Goal: Task Accomplishment & Management: Complete application form

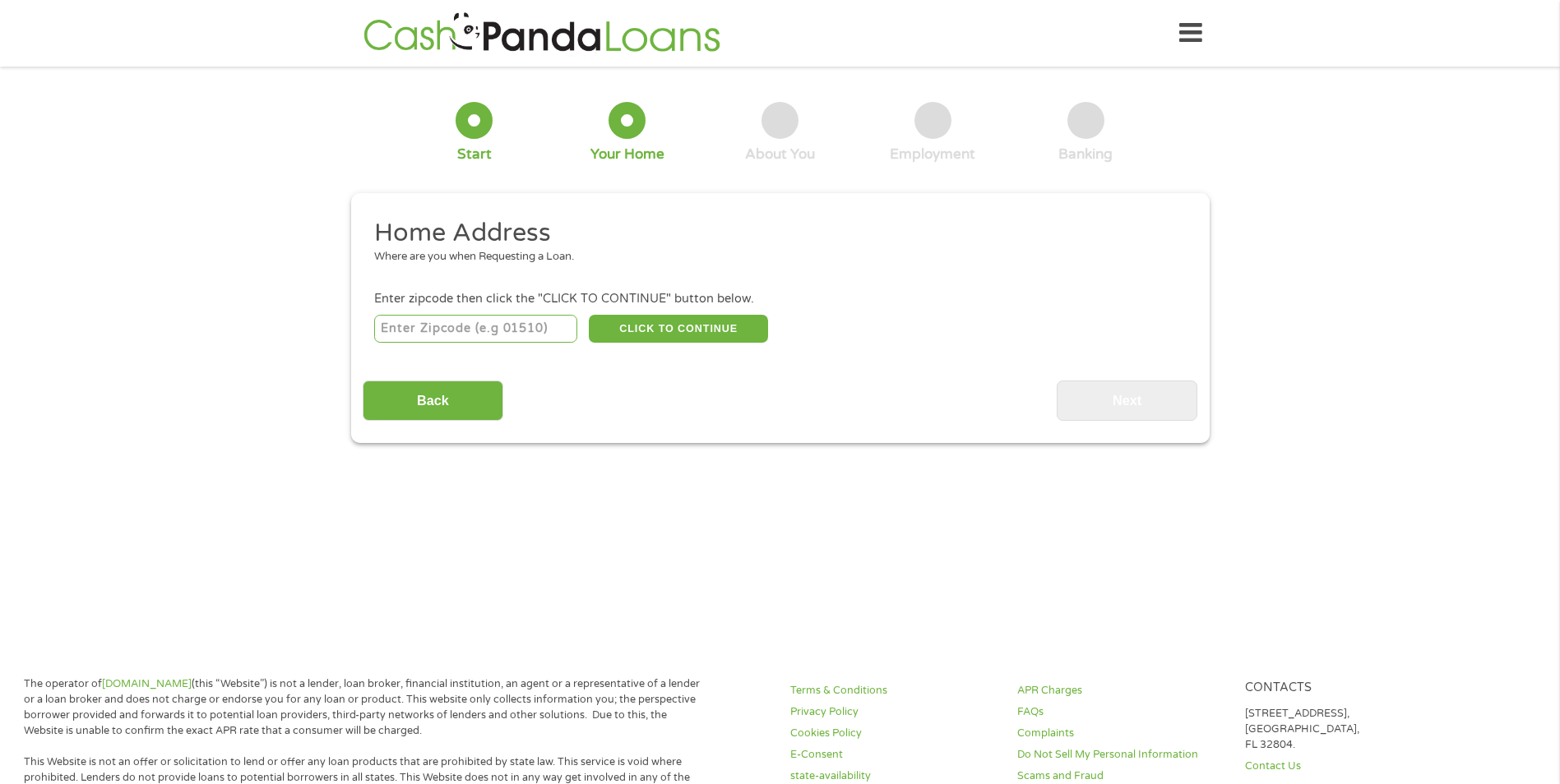
click at [474, 326] on input "number" at bounding box center [476, 328] width 203 height 28
type input "94579"
select select "[US_STATE]"
click at [685, 330] on button "CLICK TO CONTINUE" at bounding box center [678, 328] width 179 height 28
type input "94579"
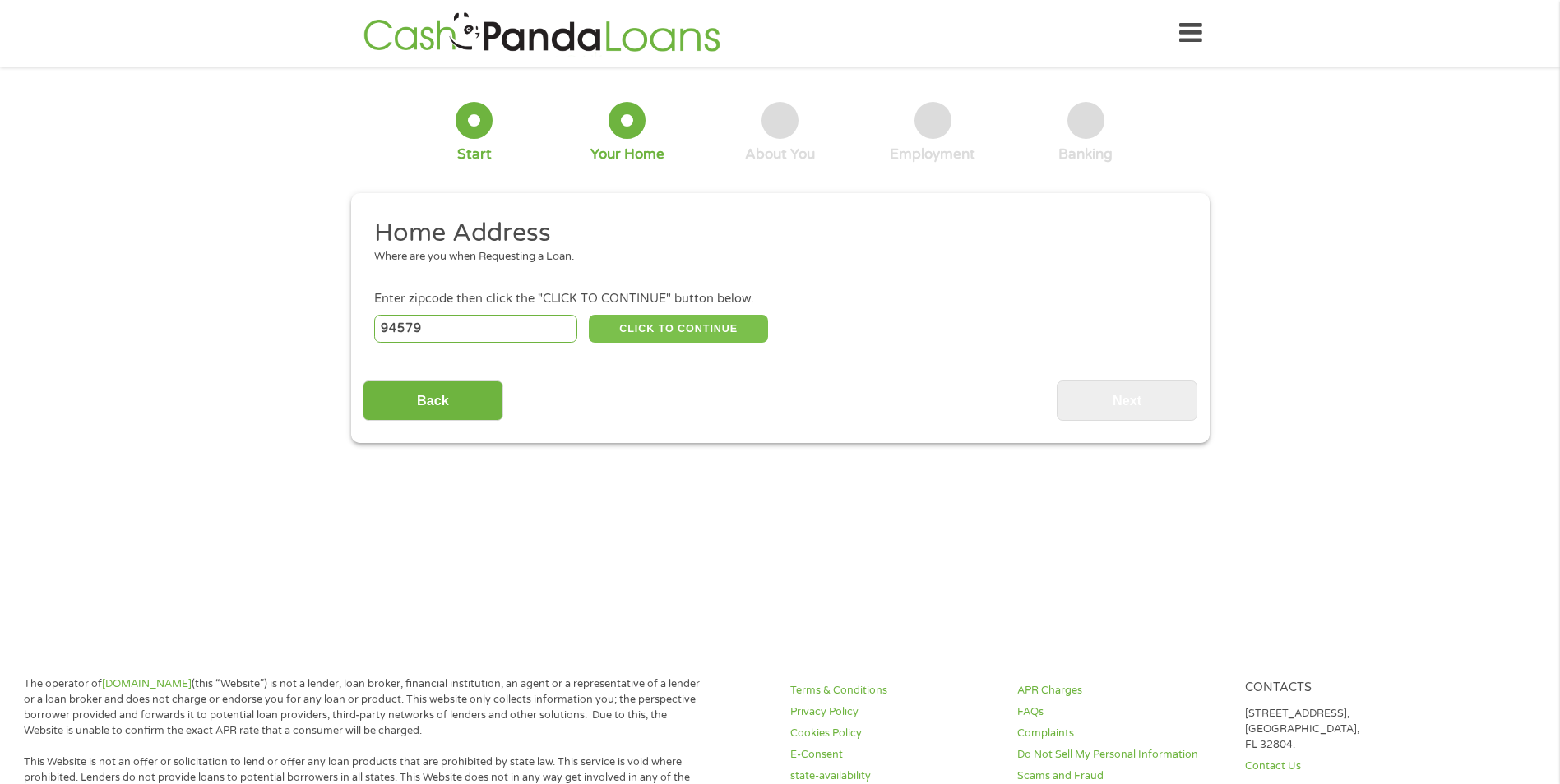
type input "San Leandro"
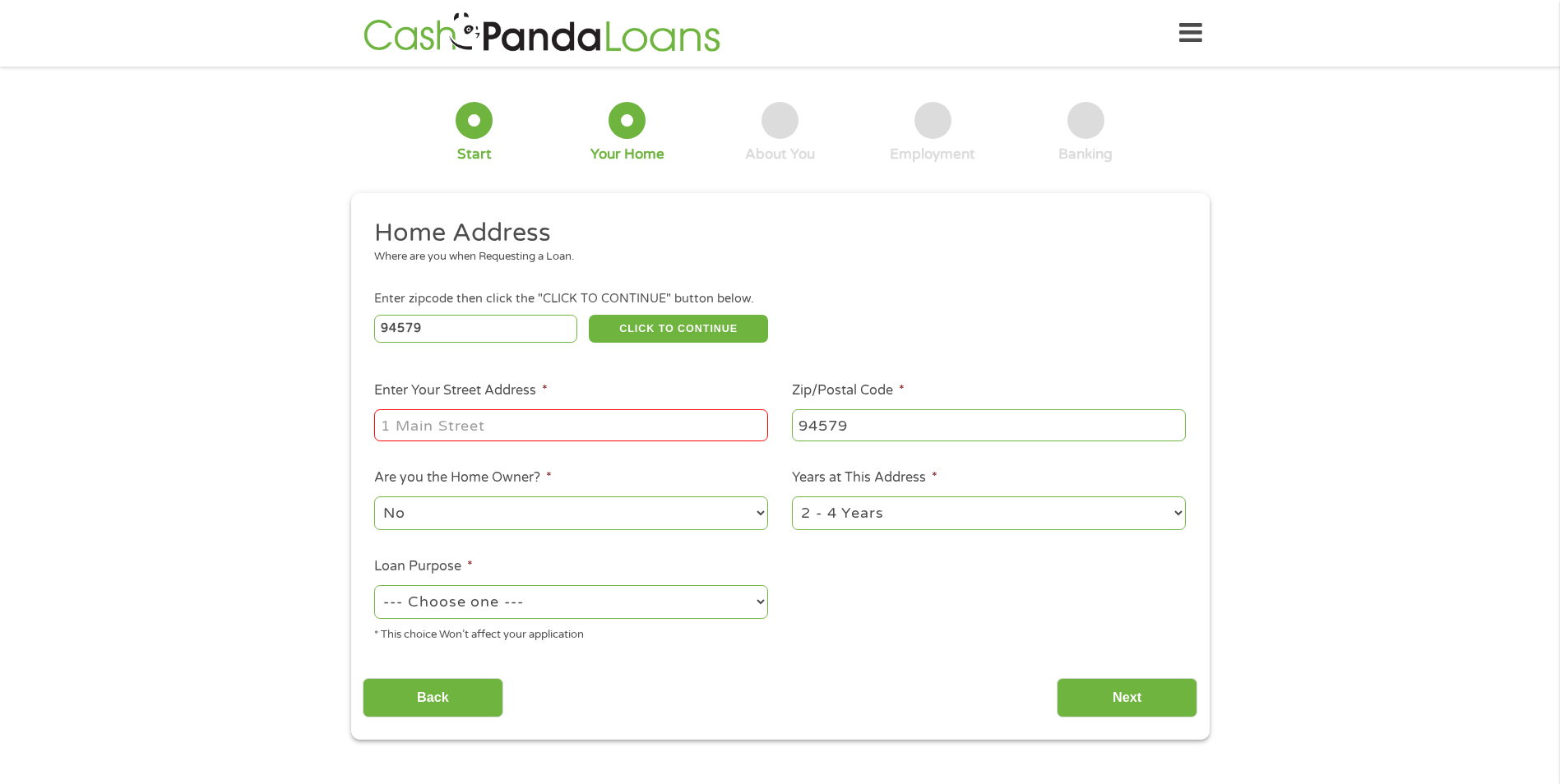
click at [500, 420] on input "Enter Your Street Address *" at bounding box center [571, 425] width 394 height 31
type input "[STREET_ADDRESS][PERSON_NAME]"
click at [924, 634] on ul "Home Address Where are you when Requesting a Loan. Enter zipcode then click the…" at bounding box center [780, 436] width 835 height 439
click at [607, 610] on select "--- Choose one --- Pay Bills Debt Consolidation Home Improvement Major Purchase…" at bounding box center [571, 602] width 394 height 33
select select "shorttermcash"
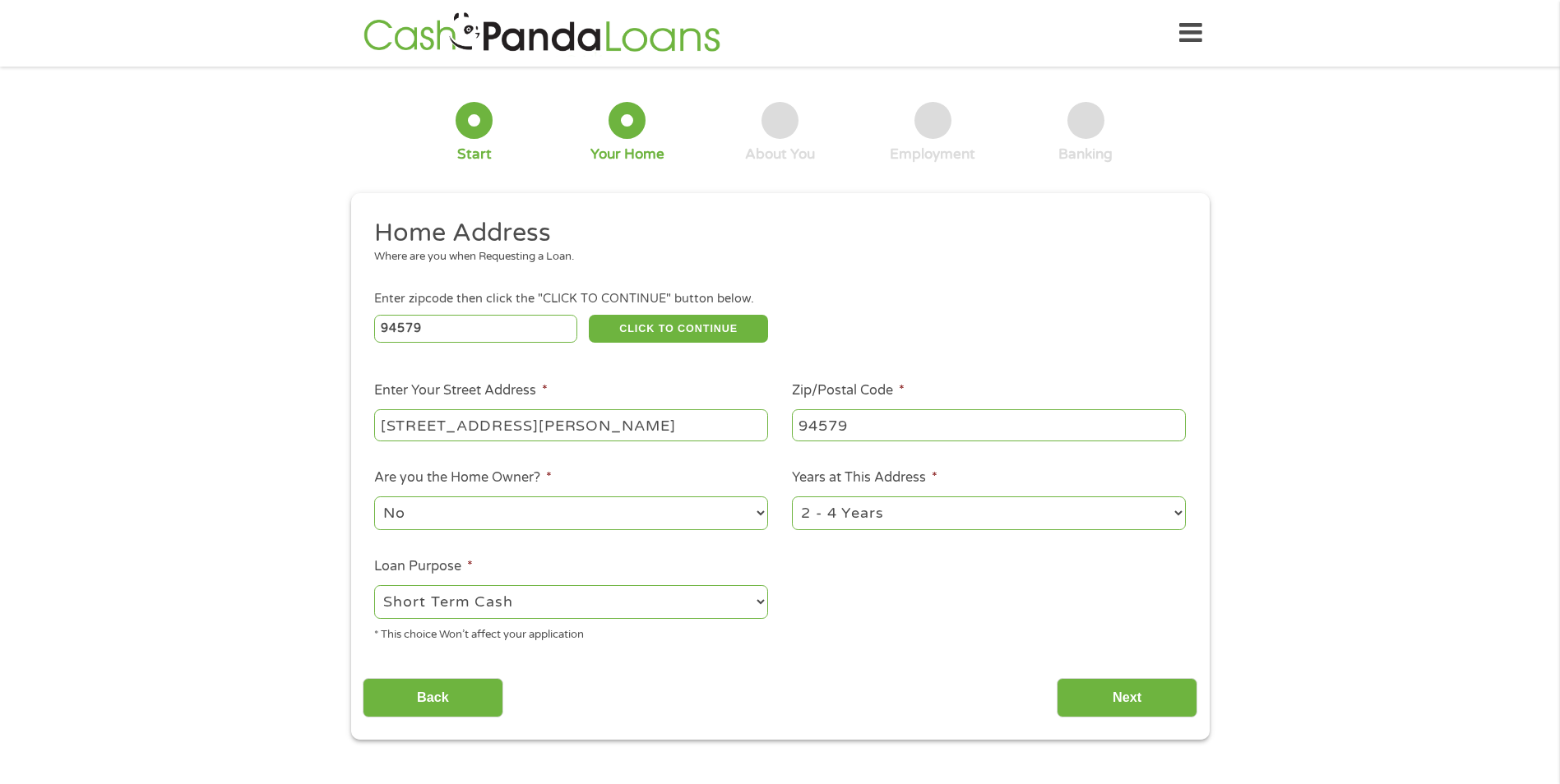
click at [375, 586] on select "--- Choose one --- Pay Bills Debt Consolidation Home Improvement Major Purchase…" at bounding box center [571, 602] width 394 height 33
click at [1111, 702] on input "Next" at bounding box center [1127, 698] width 141 height 40
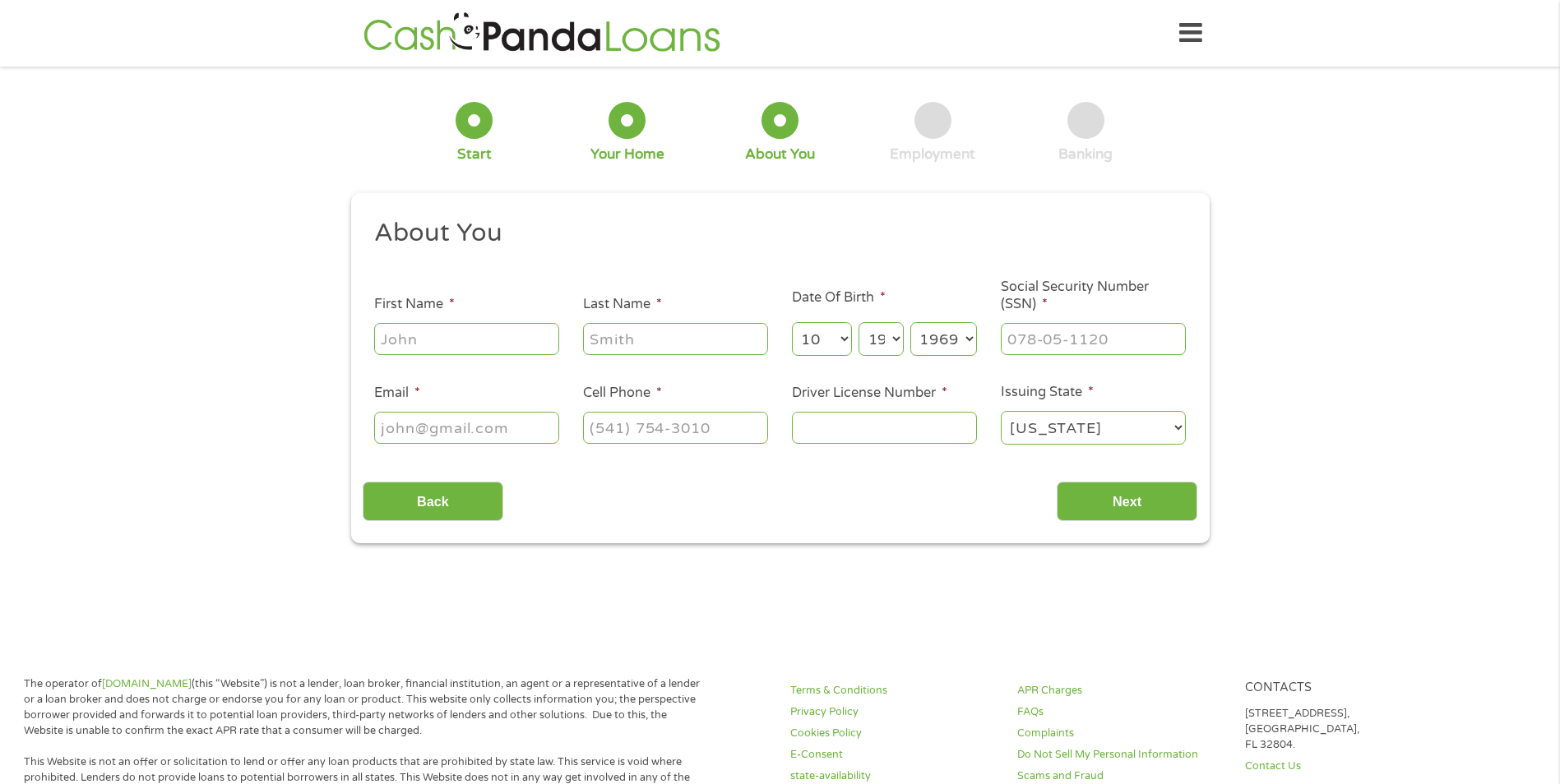
scroll to position [7, 7]
click at [431, 342] on input "First Name *" at bounding box center [467, 339] width 185 height 31
type input "Mark"
type input "Head"
type input "[EMAIL_ADDRESS][DOMAIN_NAME]"
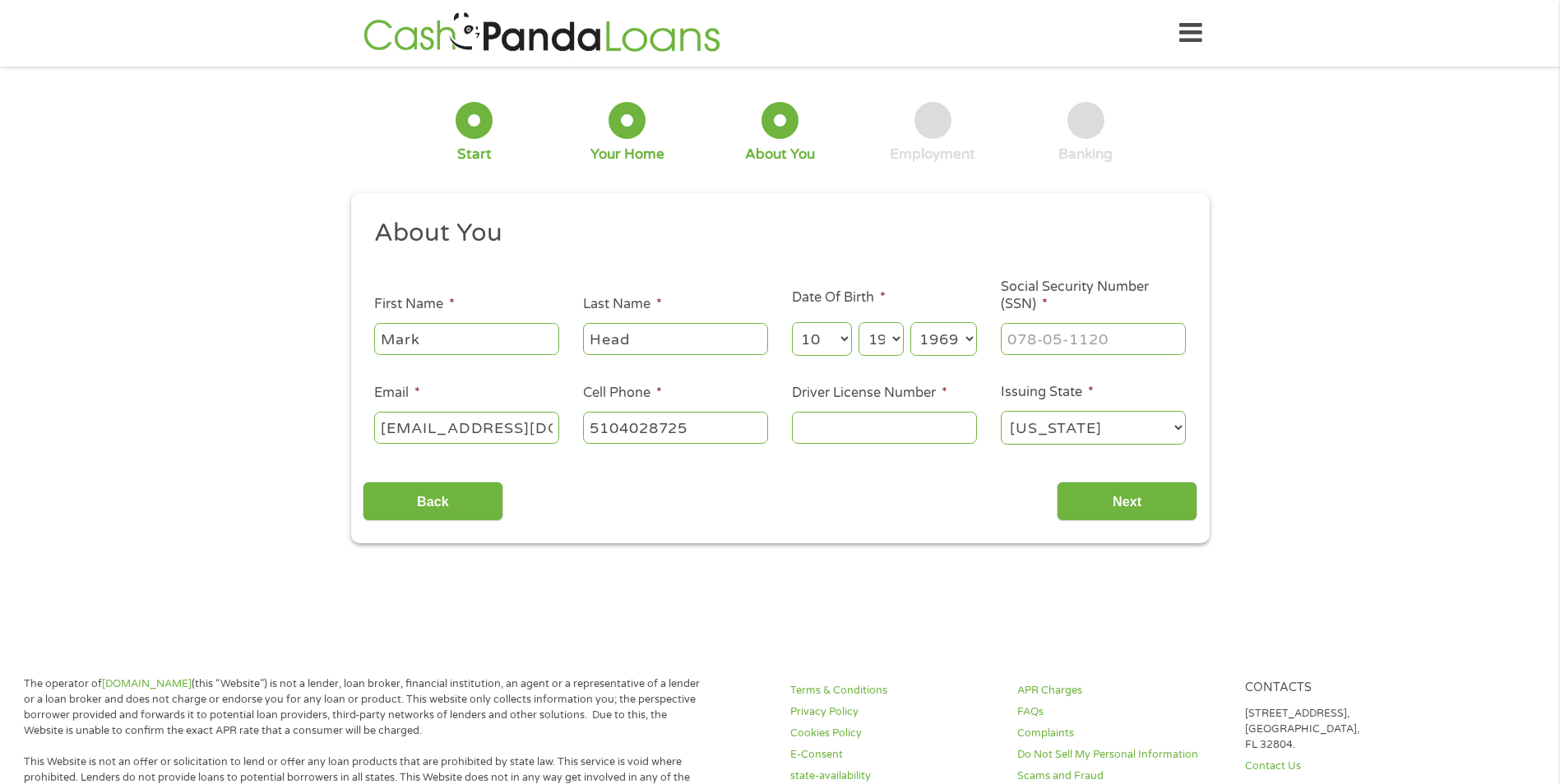
type input "[PHONE_NUMBER]"
click at [834, 428] on input "Driver License Number *" at bounding box center [885, 427] width 185 height 31
type input "C6528494"
click at [1006, 336] on input "___-__-____" at bounding box center [1093, 339] width 185 height 31
type input "550-85-9463"
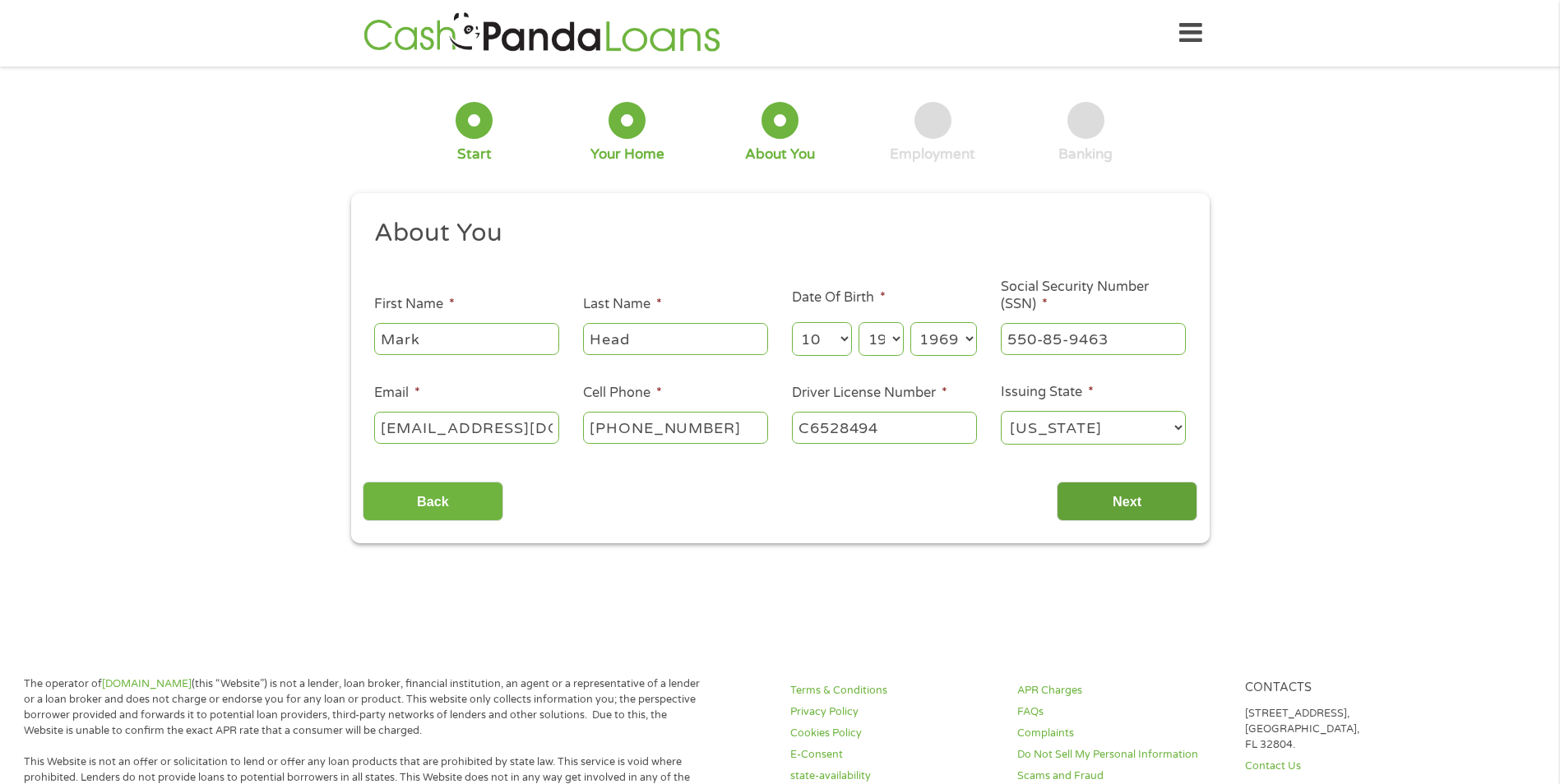
click at [1124, 498] on input "Next" at bounding box center [1127, 501] width 141 height 40
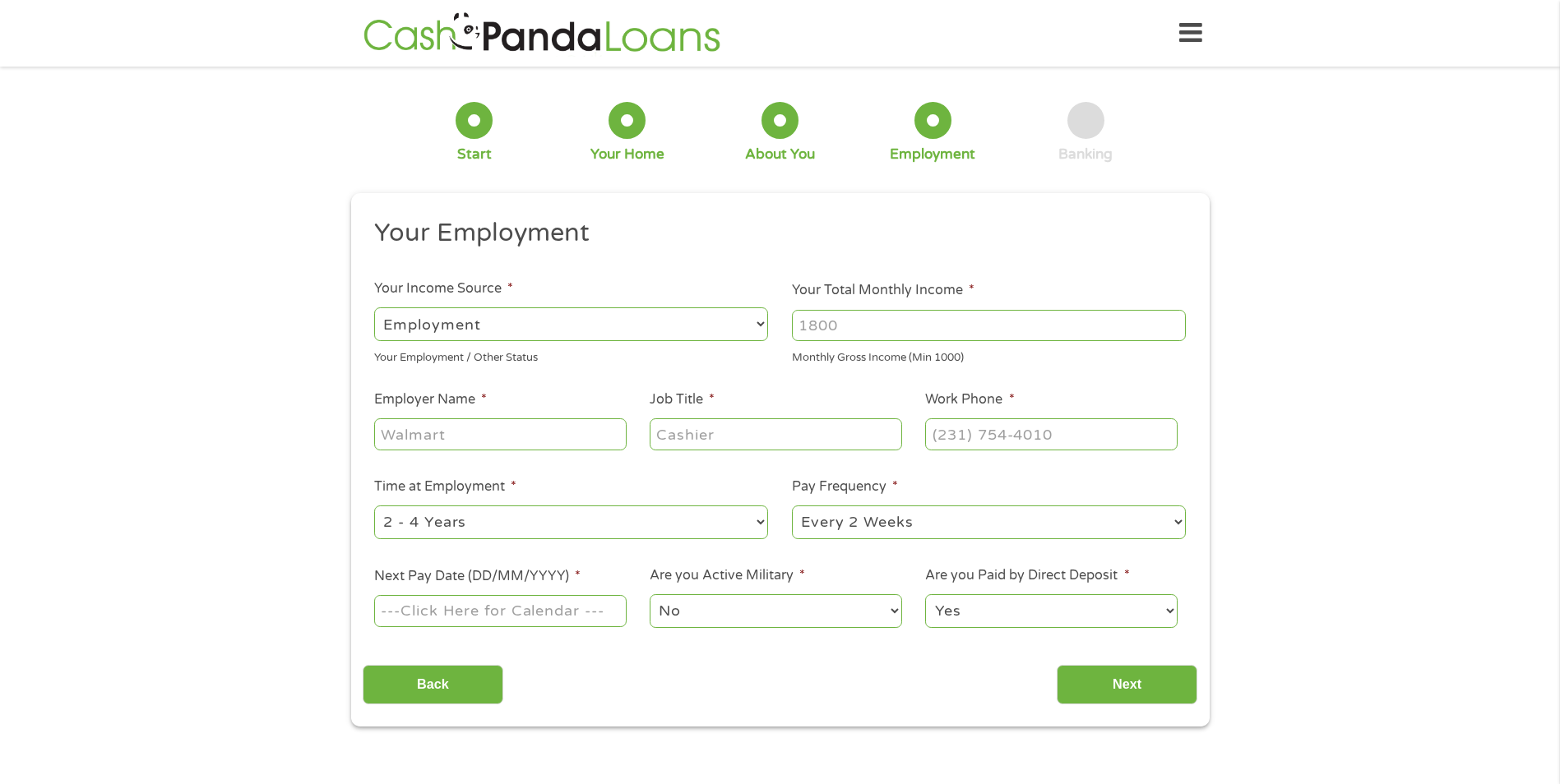
click at [866, 323] on input "Your Total Monthly Income *" at bounding box center [989, 325] width 394 height 31
type input "2"
type input "5200"
click at [499, 430] on input "Employer Name *" at bounding box center [500, 434] width 252 height 31
type input "Department of Labor"
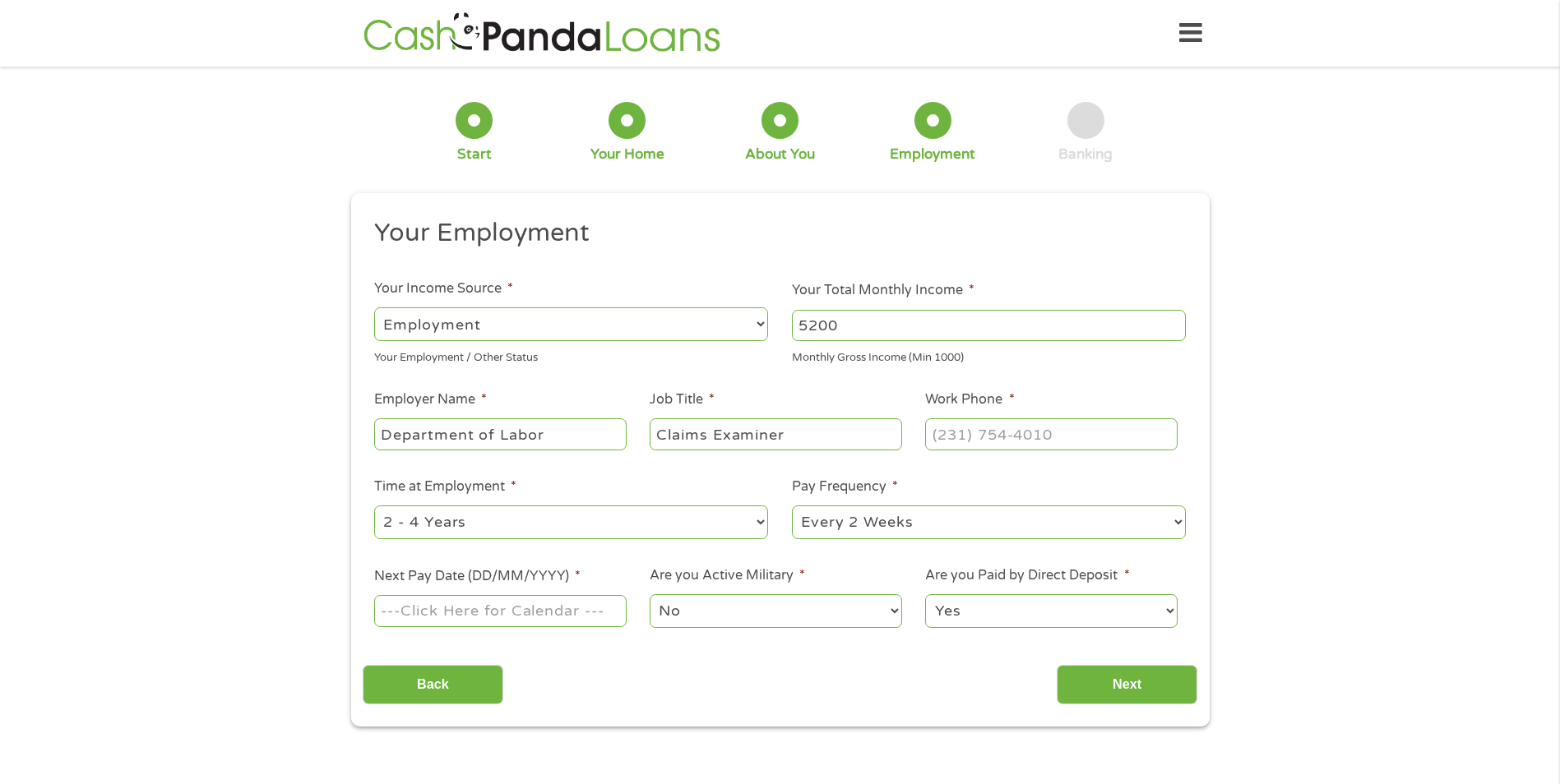
type input "Claims Examiner"
type input "[PHONE_NUMBER]"
click at [506, 519] on select "--- Choose one --- 1 Year or less 1 - 2 Years 2 - 4 Years Over 4 Years" at bounding box center [571, 523] width 394 height 33
select select "60months"
click at [375, 506] on select "--- Choose one --- 1 Year or less 1 - 2 Years 2 - 4 Years Over 4 Years" at bounding box center [571, 523] width 394 height 33
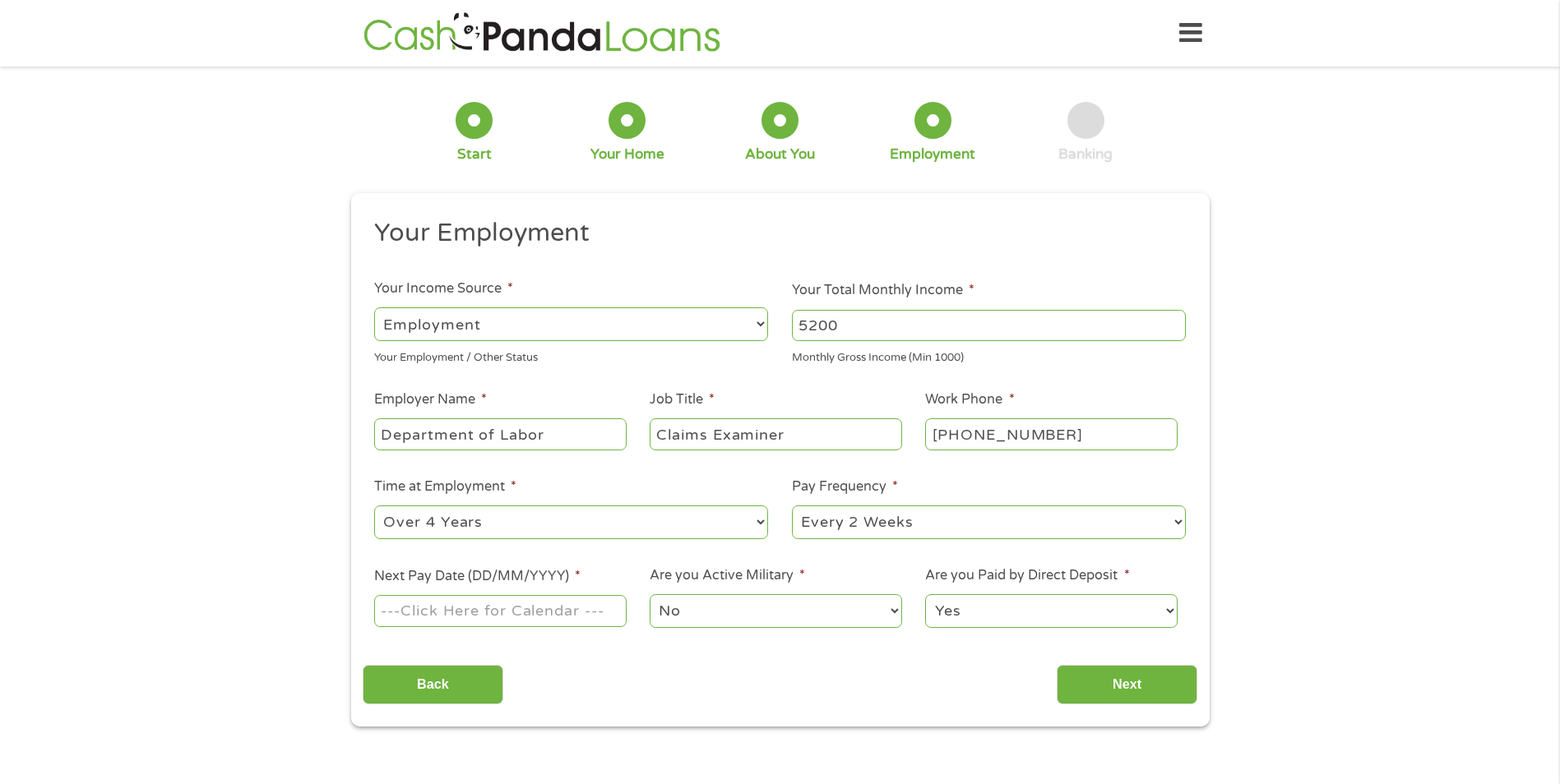
click at [543, 616] on input "Next Pay Date (DD/MM/YYYY) *" at bounding box center [500, 611] width 252 height 31
type input "[DATE]"
click at [1143, 685] on input "Next" at bounding box center [1127, 685] width 141 height 40
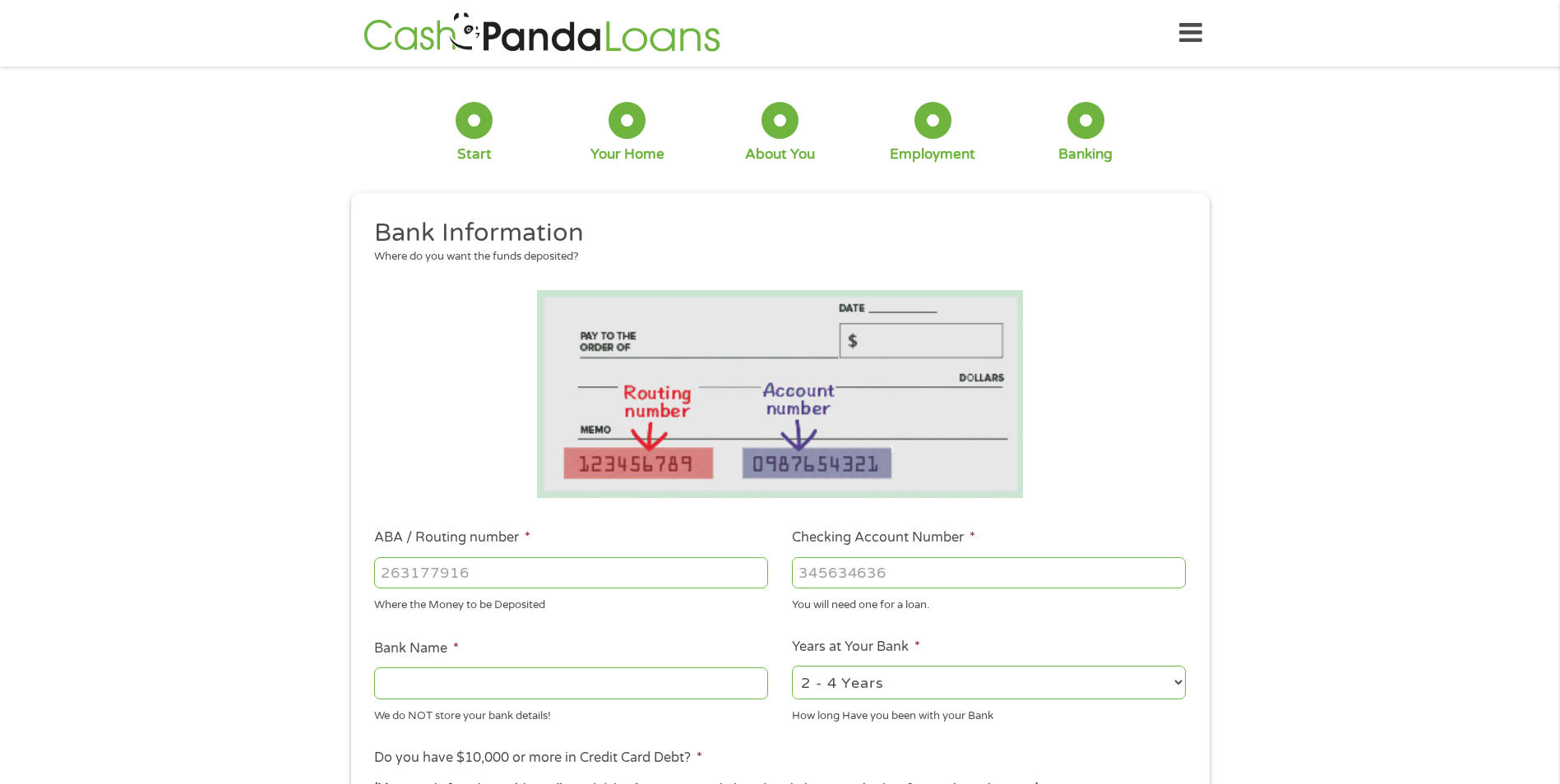
click at [500, 582] on input "ABA / Routing number *" at bounding box center [571, 573] width 394 height 31
type input "103100195"
type input "CENTRAL NATIONAL BANK TRUST"
type input "103100195"
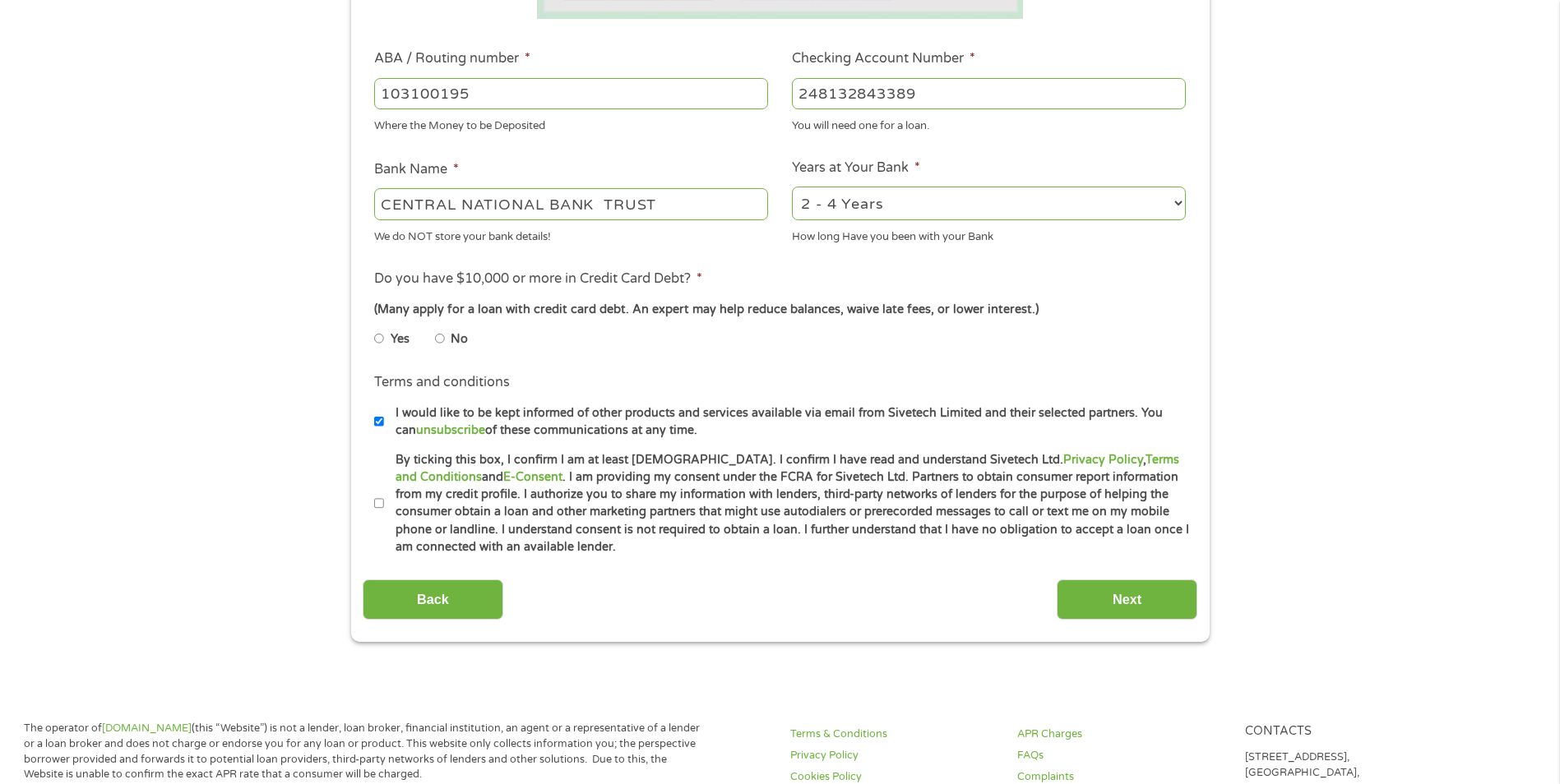
scroll to position [493, 0]
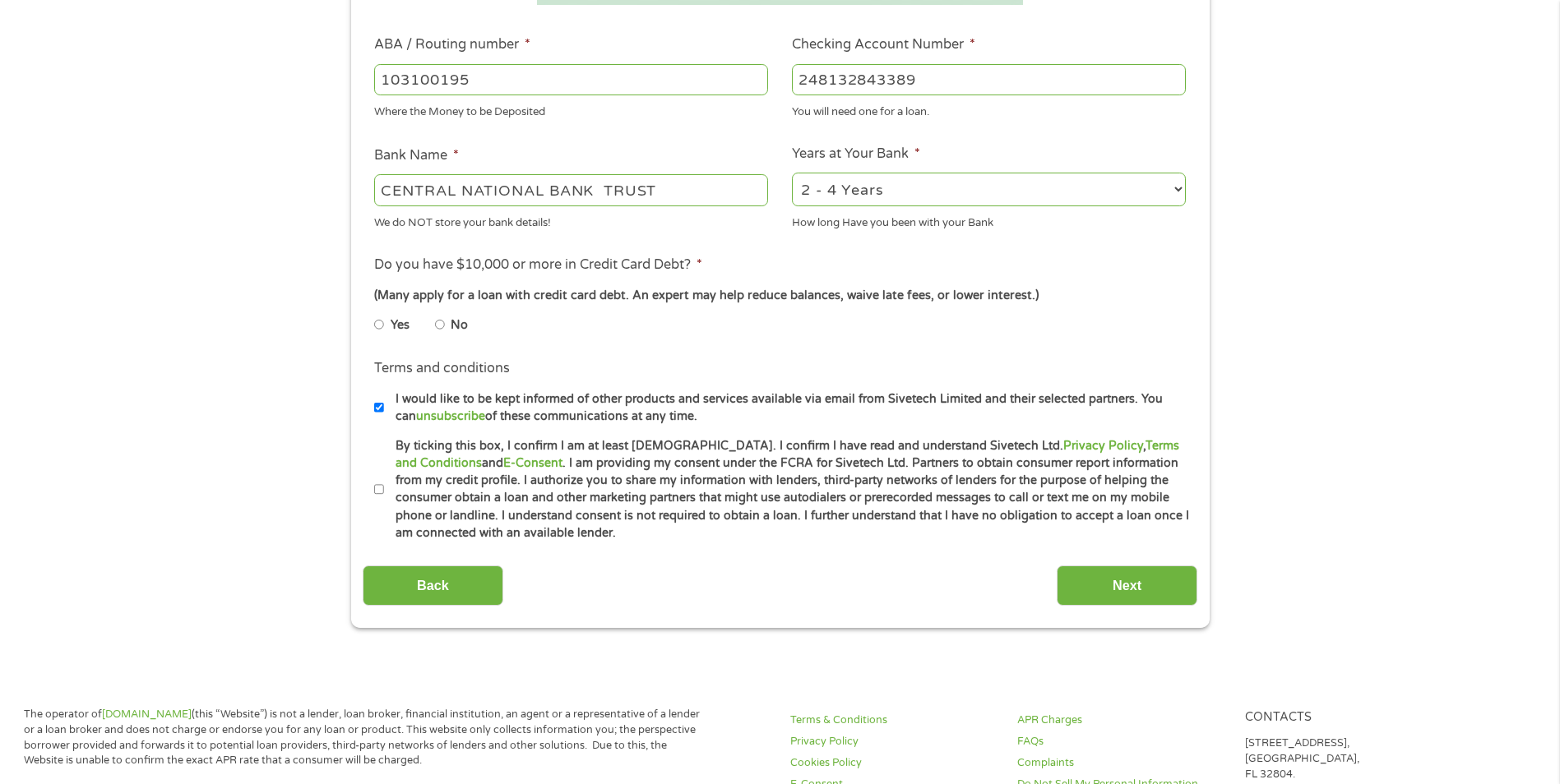
type input "248132843389"
click at [438, 323] on input "No" at bounding box center [440, 324] width 10 height 27
radio input "true"
drag, startPoint x: 378, startPoint y: 491, endPoint x: 391, endPoint y: 507, distance: 20.6
click at [378, 491] on input "By ticking this box, I confirm I am at least [DEMOGRAPHIC_DATA]. I confirm I ha…" at bounding box center [379, 489] width 10 height 27
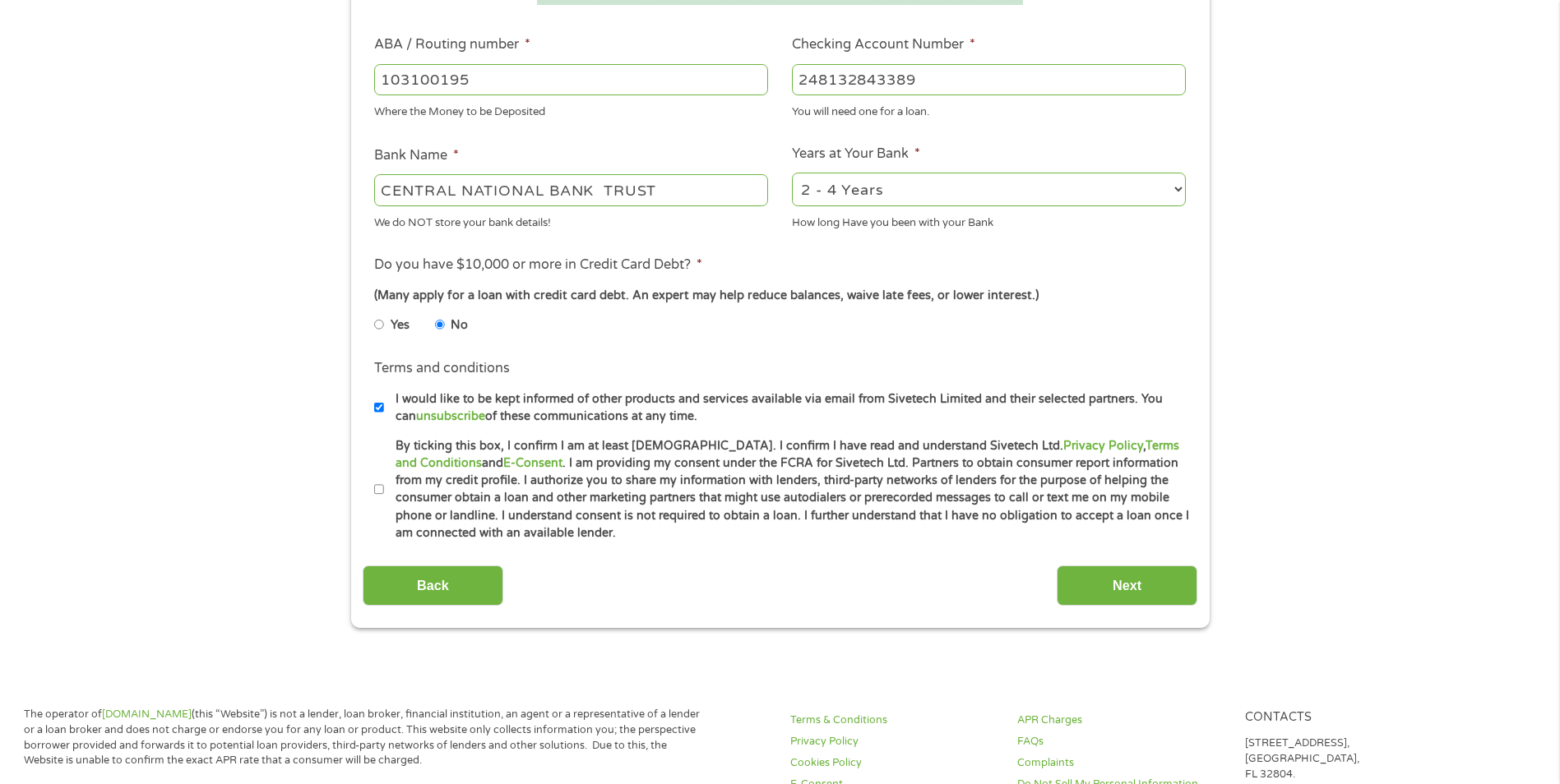
checkbox input "true"
click at [1138, 591] on input "Next" at bounding box center [1127, 586] width 141 height 40
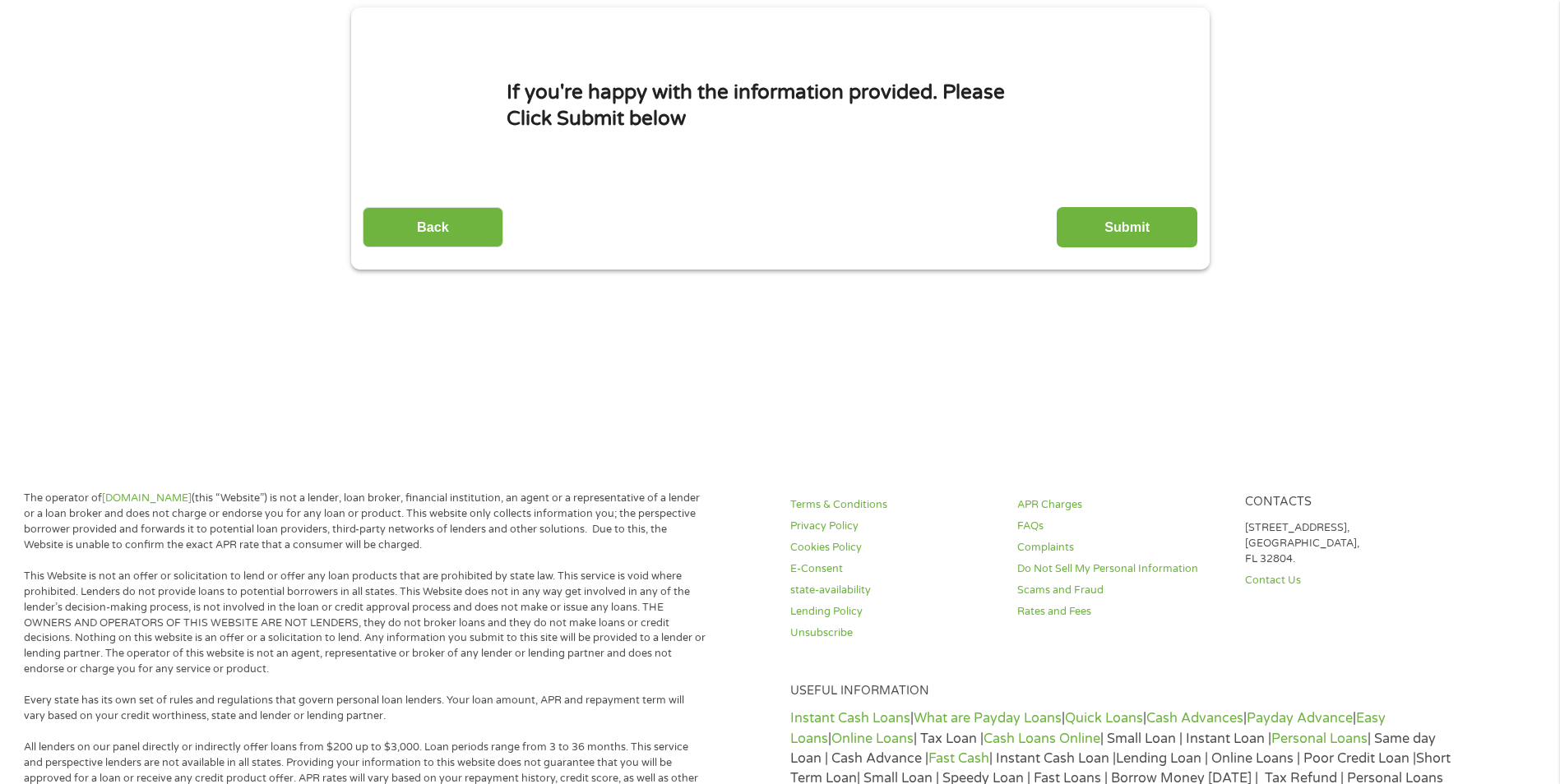
scroll to position [0, 0]
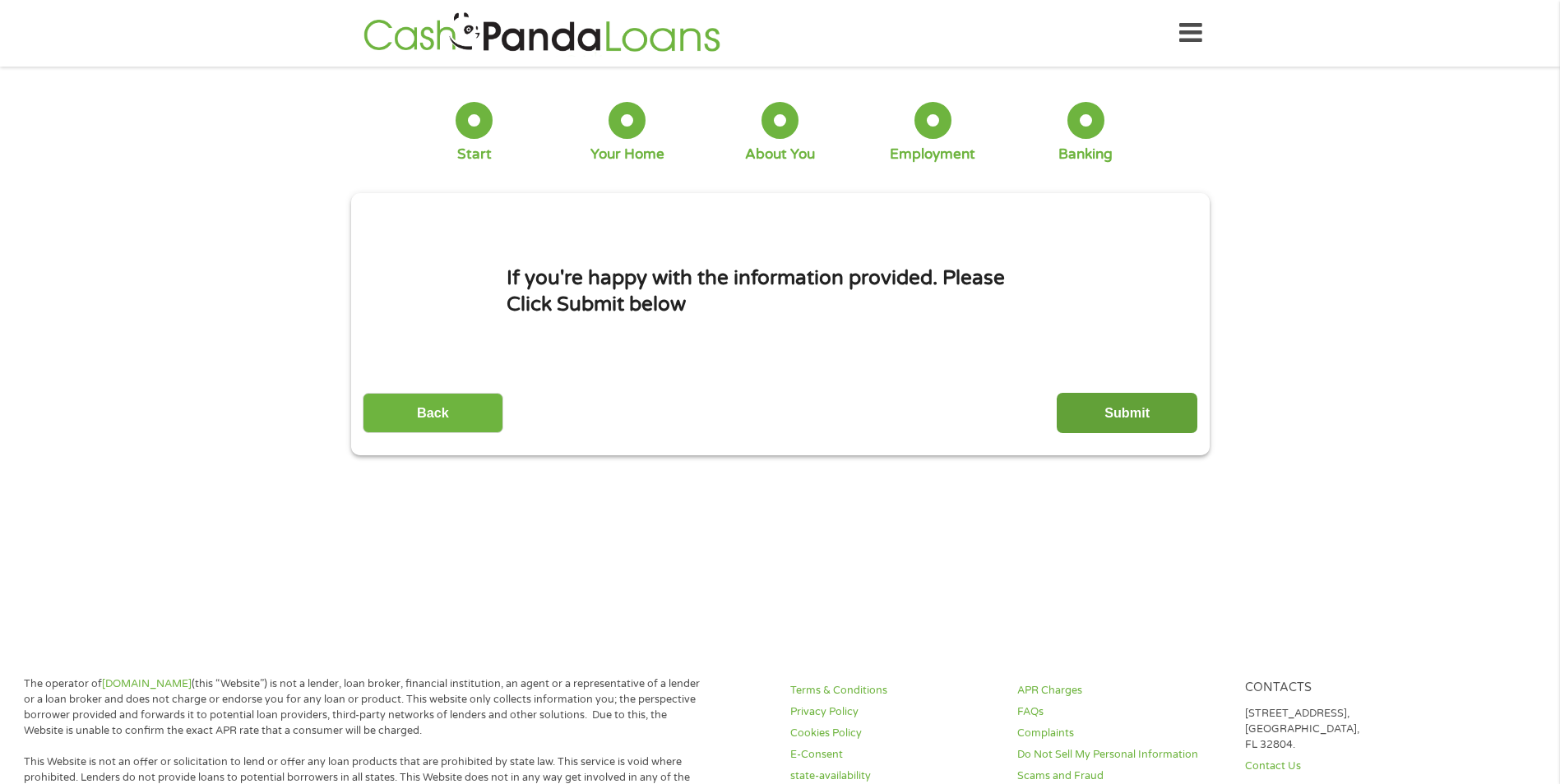
click at [1109, 428] on input "Submit" at bounding box center [1127, 413] width 141 height 40
